Goal: Task Accomplishment & Management: Manage account settings

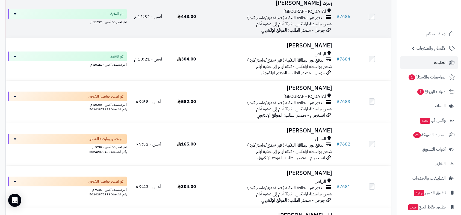
scroll to position [303, 0]
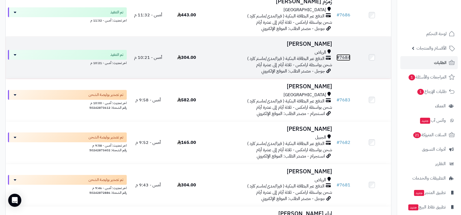
click at [342, 57] on link "# 7684" at bounding box center [343, 57] width 14 height 7
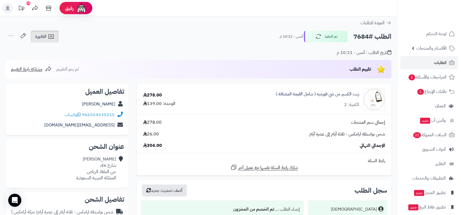
click at [40, 34] on span "الفاتورة" at bounding box center [40, 36] width 11 height 7
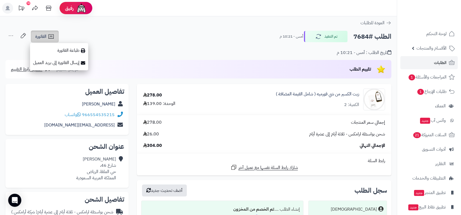
click at [40, 34] on span "الفاتورة" at bounding box center [40, 36] width 11 height 7
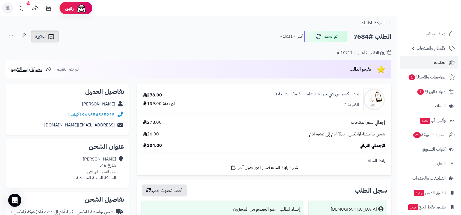
click at [40, 34] on span "الفاتورة" at bounding box center [40, 36] width 11 height 7
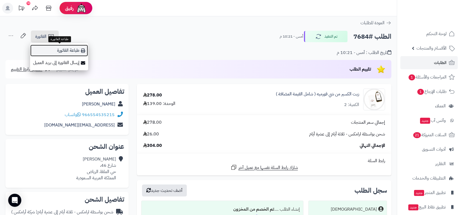
click at [58, 51] on link "طباعة الفاتورة" at bounding box center [59, 51] width 58 height 12
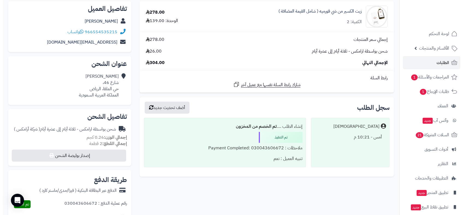
scroll to position [152, 0]
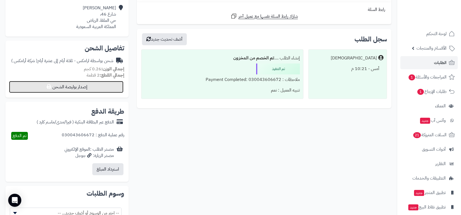
click at [96, 86] on button "إصدار بوليصة الشحن" at bounding box center [66, 87] width 114 height 12
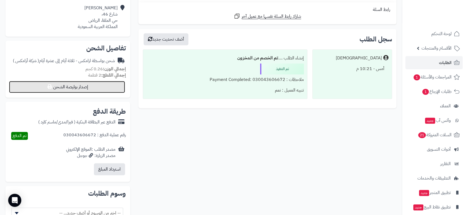
select select "******"
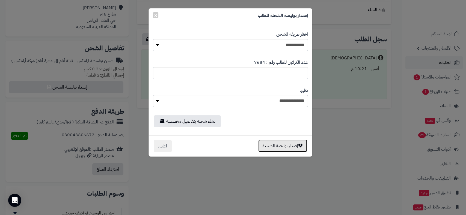
click at [276, 146] on button "إصدار بوليصة الشحنة" at bounding box center [282, 146] width 49 height 13
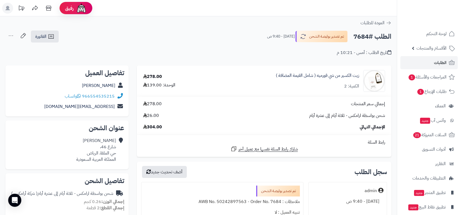
scroll to position [133, 0]
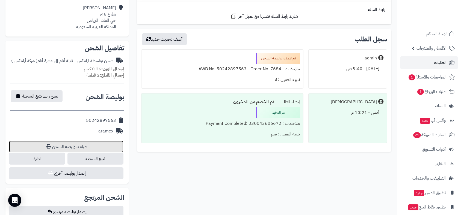
click at [80, 146] on link "طباعة بوليصة الشحن" at bounding box center [66, 147] width 114 height 12
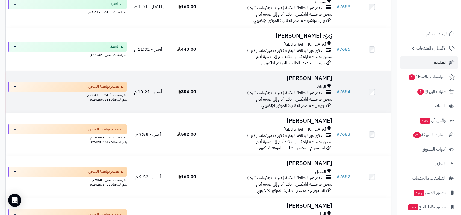
scroll to position [243, 0]
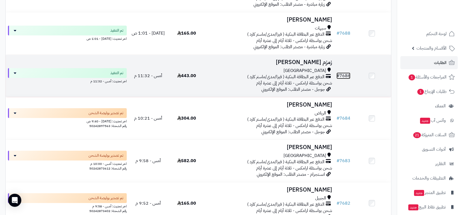
click at [349, 75] on link "# 7686" at bounding box center [343, 76] width 14 height 7
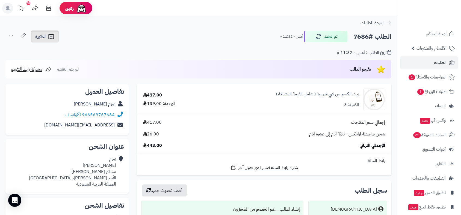
click at [40, 38] on span "الفاتورة" at bounding box center [40, 36] width 11 height 7
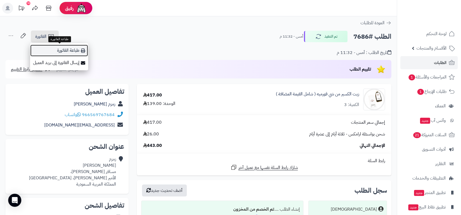
click at [62, 50] on link "طباعة الفاتورة" at bounding box center [59, 51] width 58 height 12
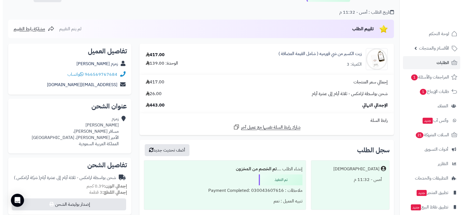
scroll to position [152, 0]
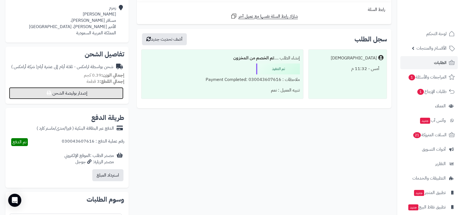
click at [105, 91] on button "إصدار بوليصة الشحن" at bounding box center [66, 93] width 114 height 12
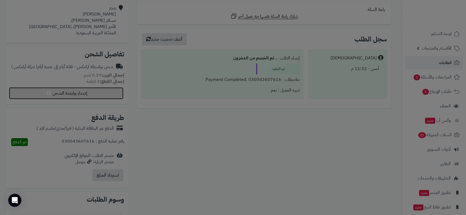
select select "******"
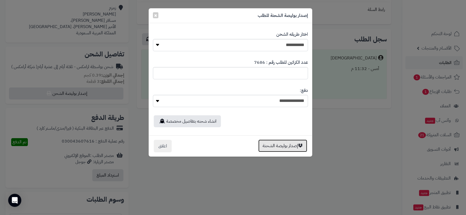
click at [285, 146] on button "إصدار بوليصة الشحنة" at bounding box center [282, 146] width 49 height 13
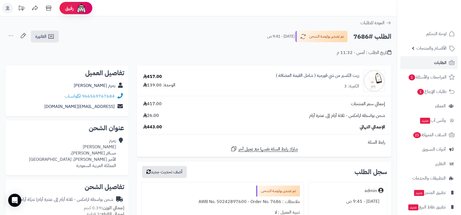
scroll to position [133, 0]
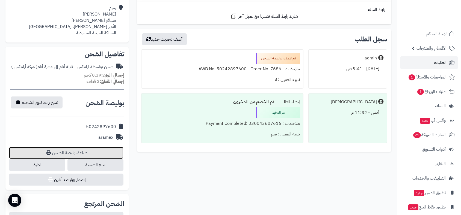
click at [77, 156] on link "طباعة بوليصة الشحن" at bounding box center [66, 153] width 114 height 12
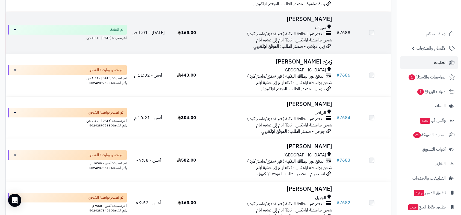
scroll to position [242, 0]
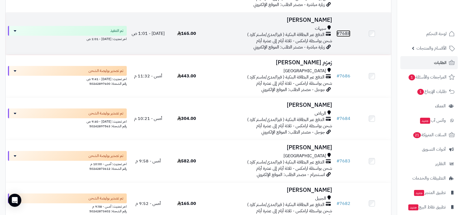
click at [343, 33] on link "# 7688" at bounding box center [343, 33] width 14 height 7
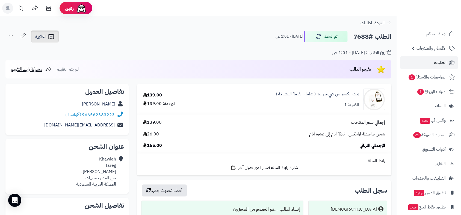
click at [40, 36] on span "الفاتورة" at bounding box center [40, 36] width 11 height 7
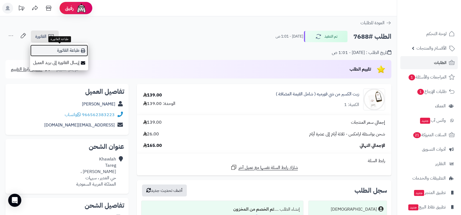
click at [52, 50] on link "طباعة الفاتورة" at bounding box center [59, 51] width 58 height 12
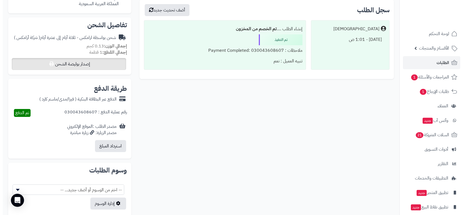
scroll to position [182, 0]
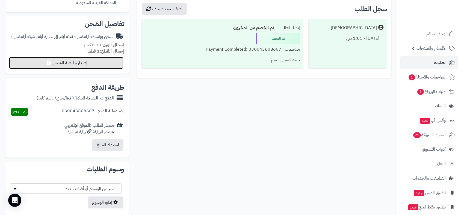
click at [82, 62] on button "إصدار بوليصة الشحن" at bounding box center [66, 63] width 114 height 12
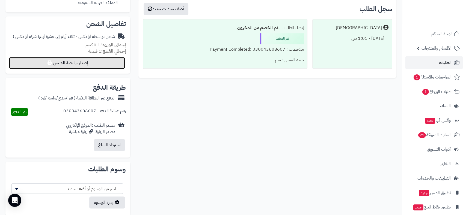
select select "******"
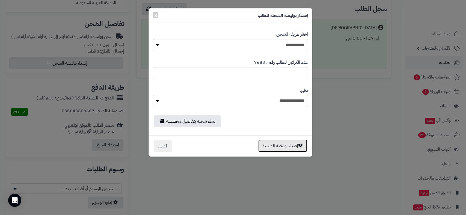
click at [275, 143] on button "إصدار بوليصة الشحنة" at bounding box center [282, 146] width 49 height 13
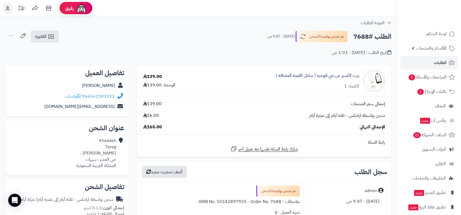
scroll to position [182, 0]
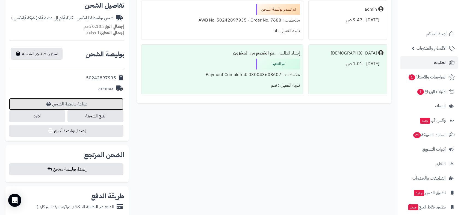
click at [85, 102] on link "طباعة بوليصة الشحن" at bounding box center [66, 104] width 114 height 12
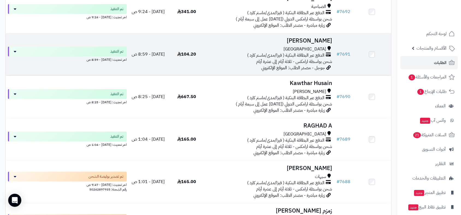
scroll to position [91, 0]
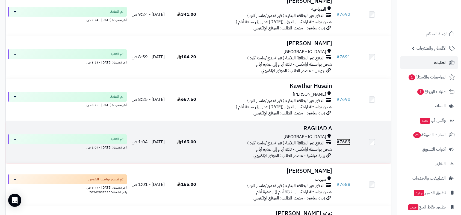
click at [345, 141] on link "# 7689" at bounding box center [343, 142] width 14 height 7
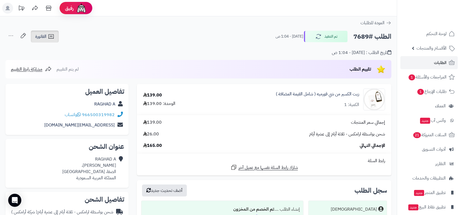
click at [45, 38] on span "الفاتورة" at bounding box center [40, 36] width 11 height 7
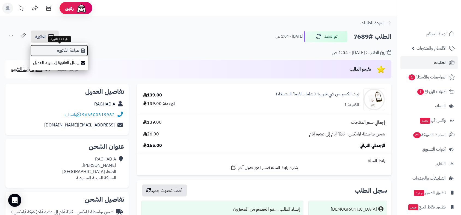
click at [61, 51] on link "طباعة الفاتورة" at bounding box center [59, 51] width 58 height 12
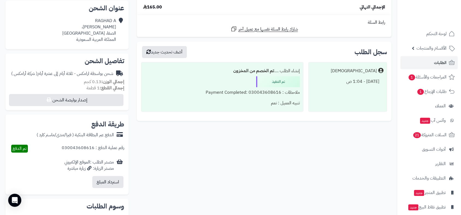
scroll to position [212, 0]
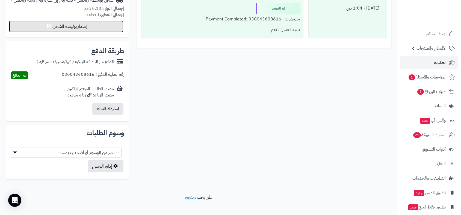
click at [90, 29] on button "إصدار بوليصة الشحن" at bounding box center [66, 26] width 114 height 12
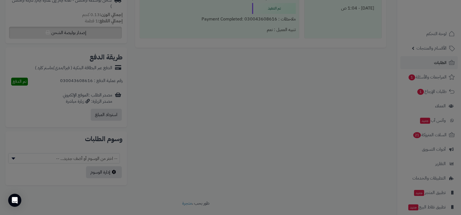
click at [90, 29] on div at bounding box center [230, 107] width 461 height 215
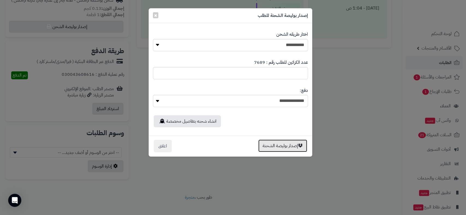
click at [272, 145] on button "إصدار بوليصة الشحنة" at bounding box center [282, 146] width 49 height 13
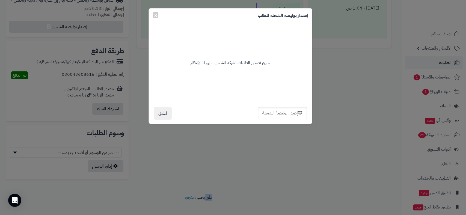
click at [272, 145] on div "**********" at bounding box center [233, 107] width 466 height 215
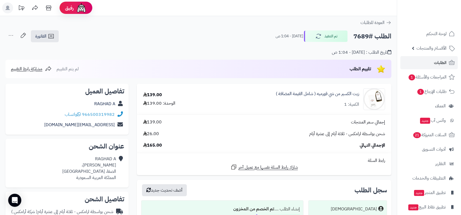
scroll to position [182, 0]
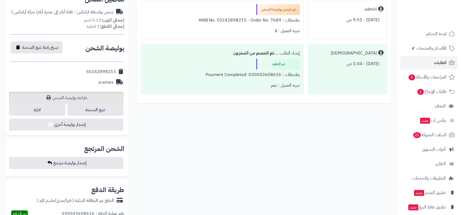
scroll to position [182, 0]
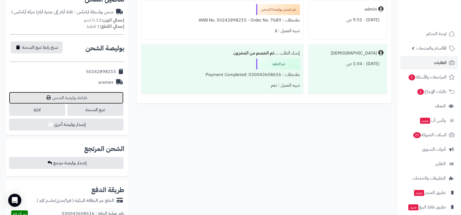
click at [62, 93] on link "طباعة بوليصة الشحن" at bounding box center [66, 98] width 114 height 12
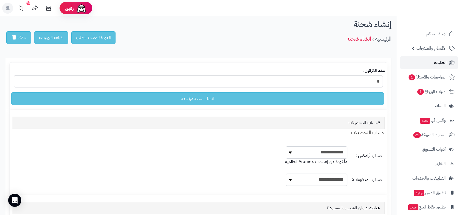
click at [434, 62] on span "الطلبات" at bounding box center [440, 63] width 13 height 8
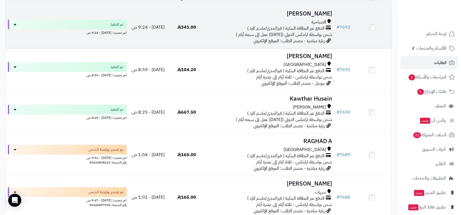
scroll to position [91, 0]
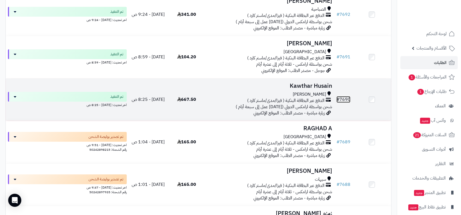
click at [341, 99] on link "# 7690" at bounding box center [343, 99] width 14 height 7
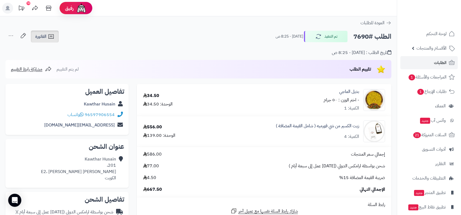
click at [42, 34] on span "الفاتورة" at bounding box center [40, 36] width 11 height 7
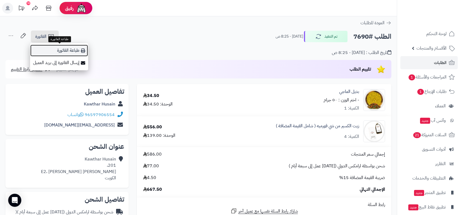
click at [54, 52] on link "طباعة الفاتورة" at bounding box center [59, 51] width 58 height 12
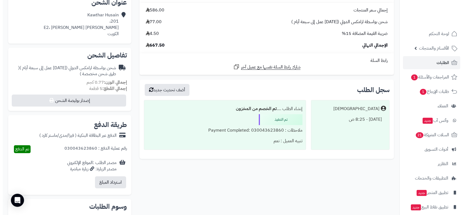
scroll to position [182, 0]
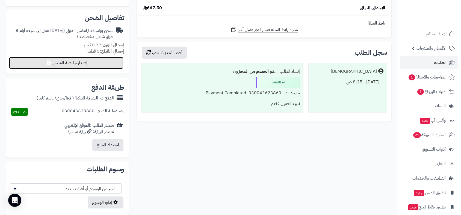
click at [94, 65] on button "إصدار بوليصة الشحن" at bounding box center [66, 63] width 114 height 12
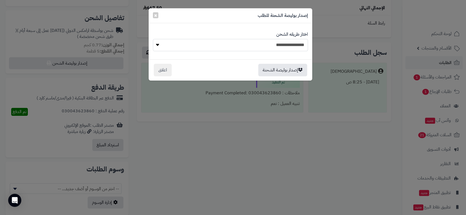
click at [276, 43] on select "**********" at bounding box center [230, 45] width 155 height 12
select select "******"
click at [153, 39] on select "**********" at bounding box center [230, 45] width 155 height 12
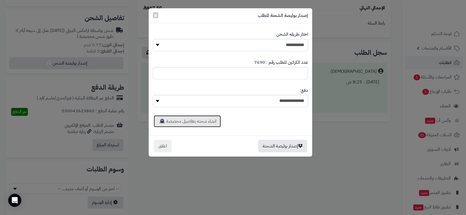
click at [196, 125] on link "انشاء شحنه بتفاصيل مخصصة" at bounding box center [187, 122] width 67 height 12
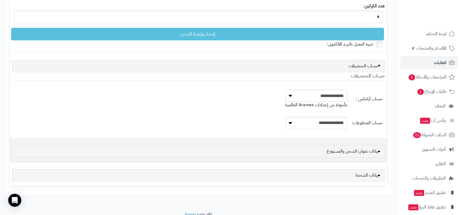
scroll to position [86, 0]
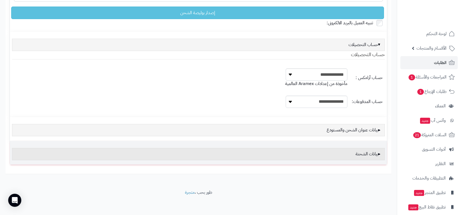
click at [366, 153] on div "بيانات الشحنة" at bounding box center [198, 154] width 373 height 12
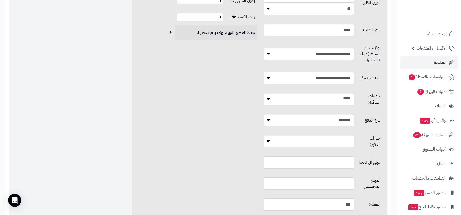
scroll to position [299, 0]
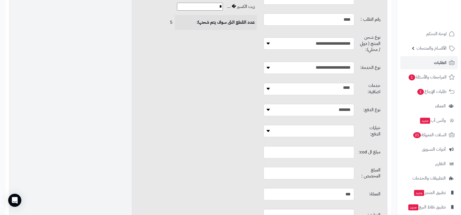
click at [312, 167] on input "text" at bounding box center [309, 173] width 90 height 12
type input "*"
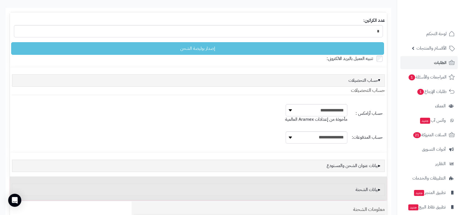
scroll to position [0, 0]
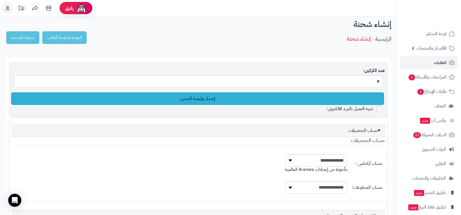
click at [210, 100] on link "إصدار بوليصة الشحن" at bounding box center [197, 99] width 373 height 13
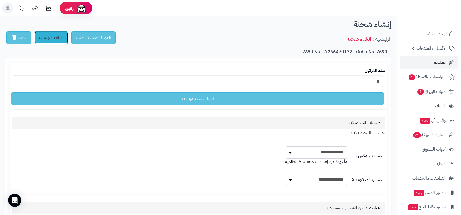
click at [55, 39] on link "طباعة البوليصه" at bounding box center [51, 37] width 34 height 13
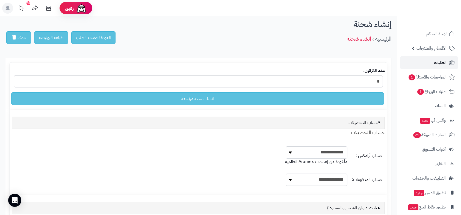
click at [432, 60] on link "الطلبات" at bounding box center [428, 62] width 57 height 13
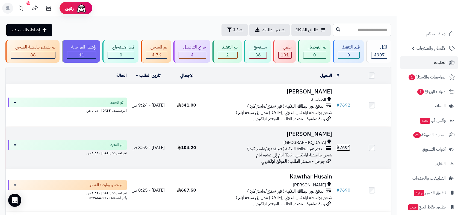
click at [347, 147] on link "# 7691" at bounding box center [343, 148] width 14 height 7
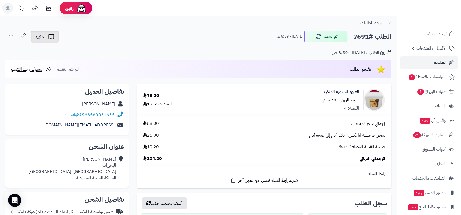
click at [36, 37] on span "الفاتورة" at bounding box center [40, 36] width 11 height 7
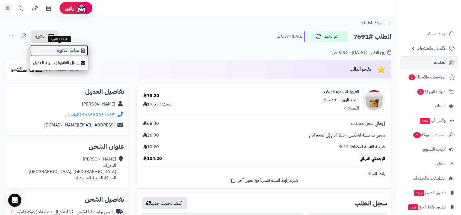
click at [49, 49] on link "طباعة الفاتورة" at bounding box center [59, 51] width 58 height 12
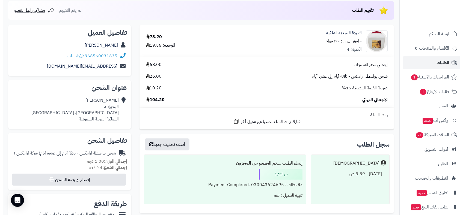
scroll to position [152, 0]
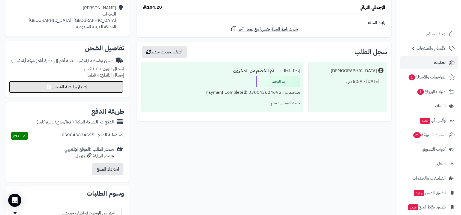
click at [86, 89] on button "إصدار بوليصة الشحن" at bounding box center [66, 87] width 114 height 12
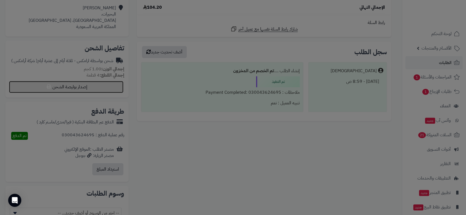
select select "******"
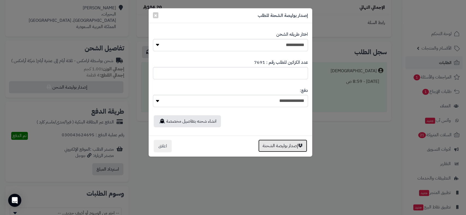
click at [274, 146] on button "إصدار بوليصة الشحنة" at bounding box center [282, 146] width 49 height 13
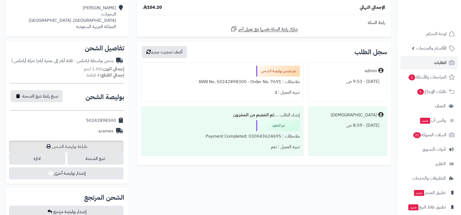
scroll to position [133, 0]
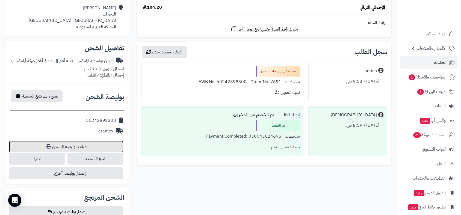
click at [87, 147] on link "طباعة بوليصة الشحن" at bounding box center [66, 147] width 114 height 12
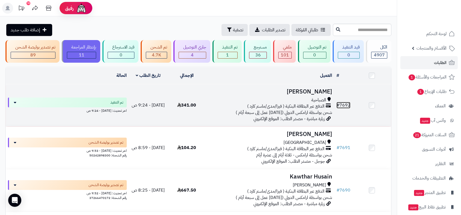
click at [344, 105] on link "# 7692" at bounding box center [343, 105] width 14 height 7
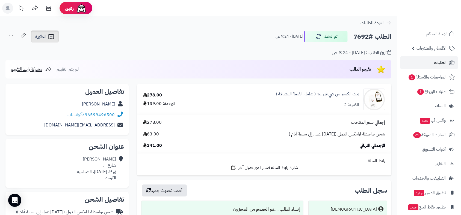
click at [42, 32] on link "الفاتورة" at bounding box center [45, 37] width 28 height 12
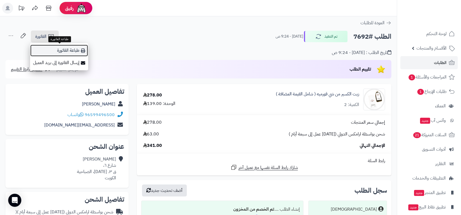
click at [60, 51] on link "طباعة الفاتورة" at bounding box center [59, 51] width 58 height 12
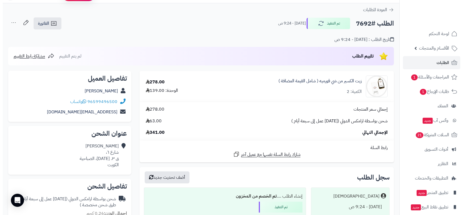
scroll to position [212, 0]
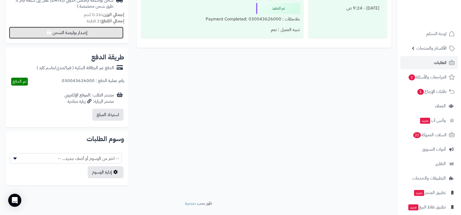
click at [87, 34] on button "إصدار بوليصة الشحن" at bounding box center [66, 33] width 114 height 12
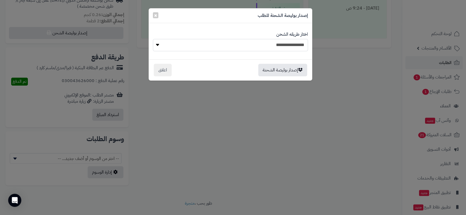
click at [254, 42] on select "**********" at bounding box center [230, 45] width 155 height 12
click at [255, 45] on select "**********" at bounding box center [230, 45] width 155 height 12
select select "******"
click at [153, 39] on select "**********" at bounding box center [230, 45] width 155 height 12
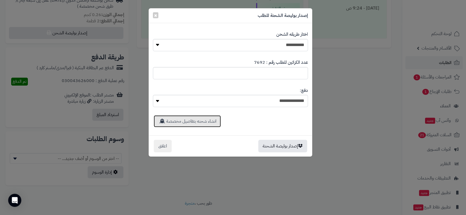
click at [205, 119] on link "انشاء شحنه بتفاصيل مخصصة" at bounding box center [187, 122] width 67 height 12
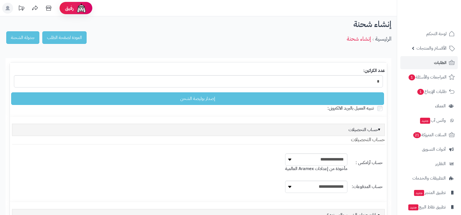
select select
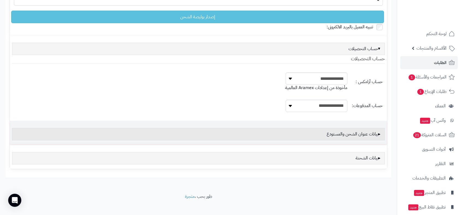
scroll to position [86, 0]
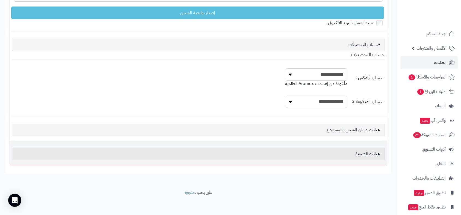
click at [357, 153] on div "بيانات الشحنة" at bounding box center [198, 154] width 373 height 12
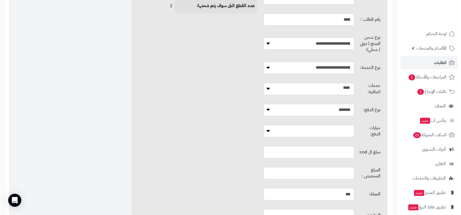
scroll to position [359, 0]
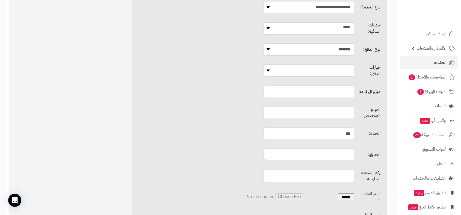
click at [305, 107] on input "text" at bounding box center [309, 113] width 90 height 12
type input "*"
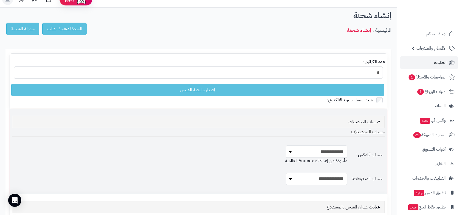
scroll to position [0, 0]
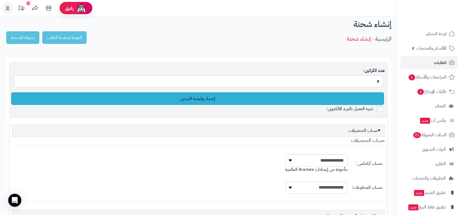
click at [201, 100] on link "إصدار بوليصة الشحن" at bounding box center [197, 99] width 373 height 13
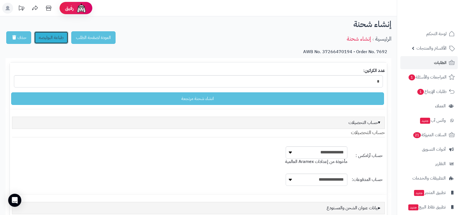
click at [48, 38] on link "طباعة البوليصه" at bounding box center [51, 37] width 34 height 13
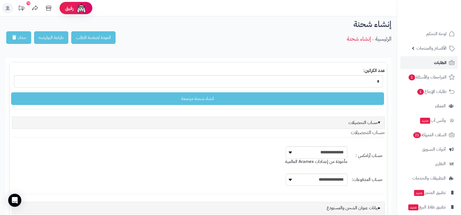
click at [437, 63] on span "الطلبات" at bounding box center [440, 63] width 13 height 8
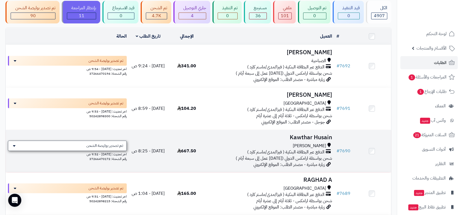
scroll to position [30, 0]
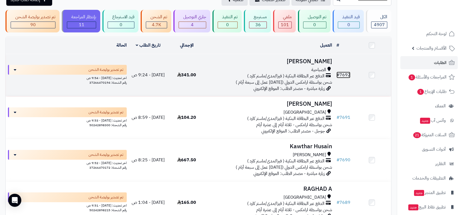
click at [348, 74] on link "# 7692" at bounding box center [343, 75] width 14 height 7
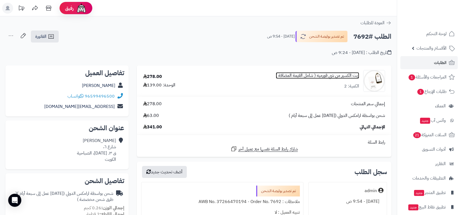
click at [341, 74] on link "زيت الكسير من شي قورميه ( شامل القيمة المضافة )" at bounding box center [317, 76] width 83 height 6
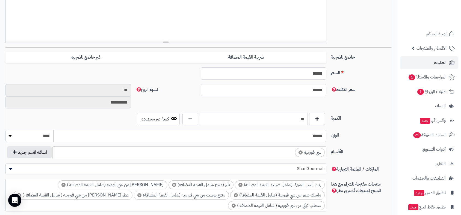
scroll to position [196, 0]
click at [427, 66] on link "الطلبات" at bounding box center [428, 62] width 57 height 13
